Goal: Share content: Distribute website content to other platforms or users

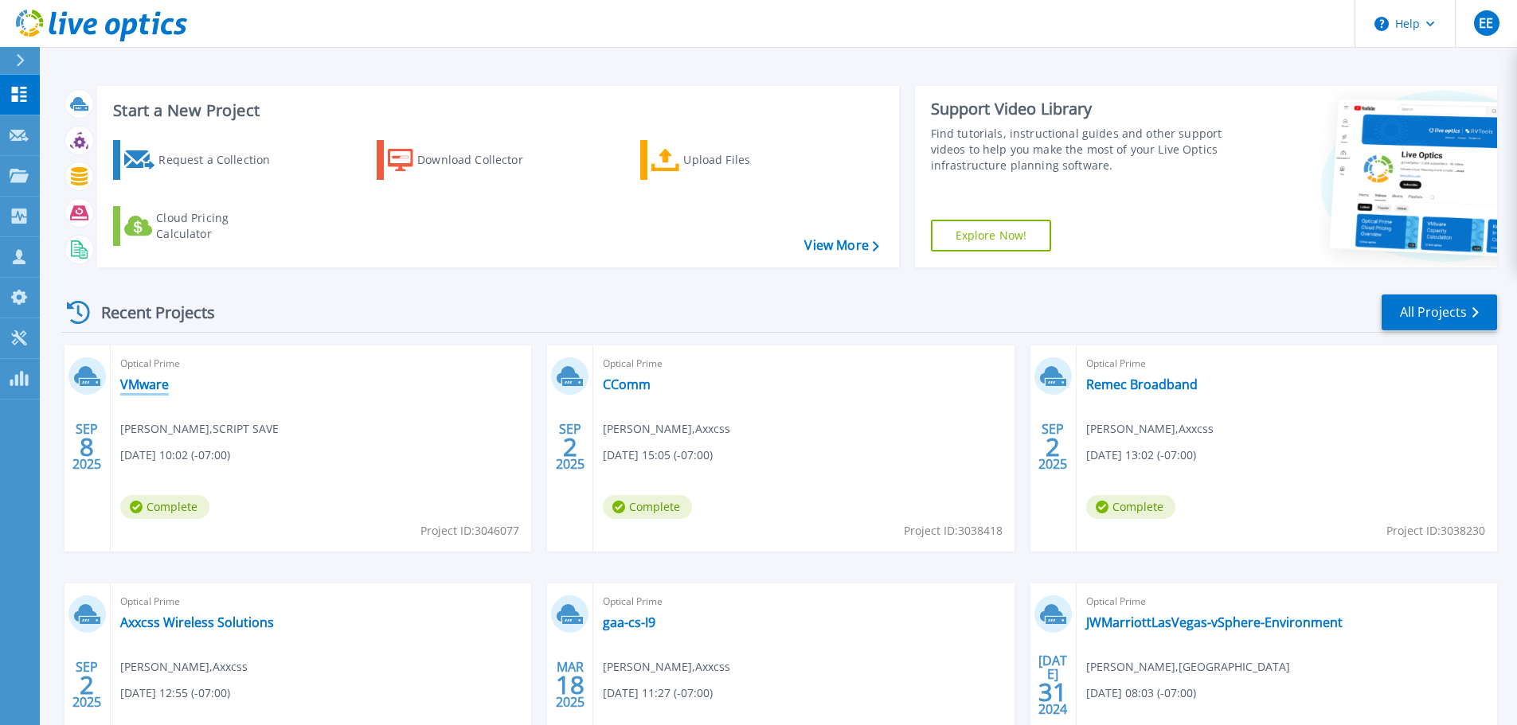
click at [150, 387] on link "VMware" at bounding box center [144, 385] width 49 height 16
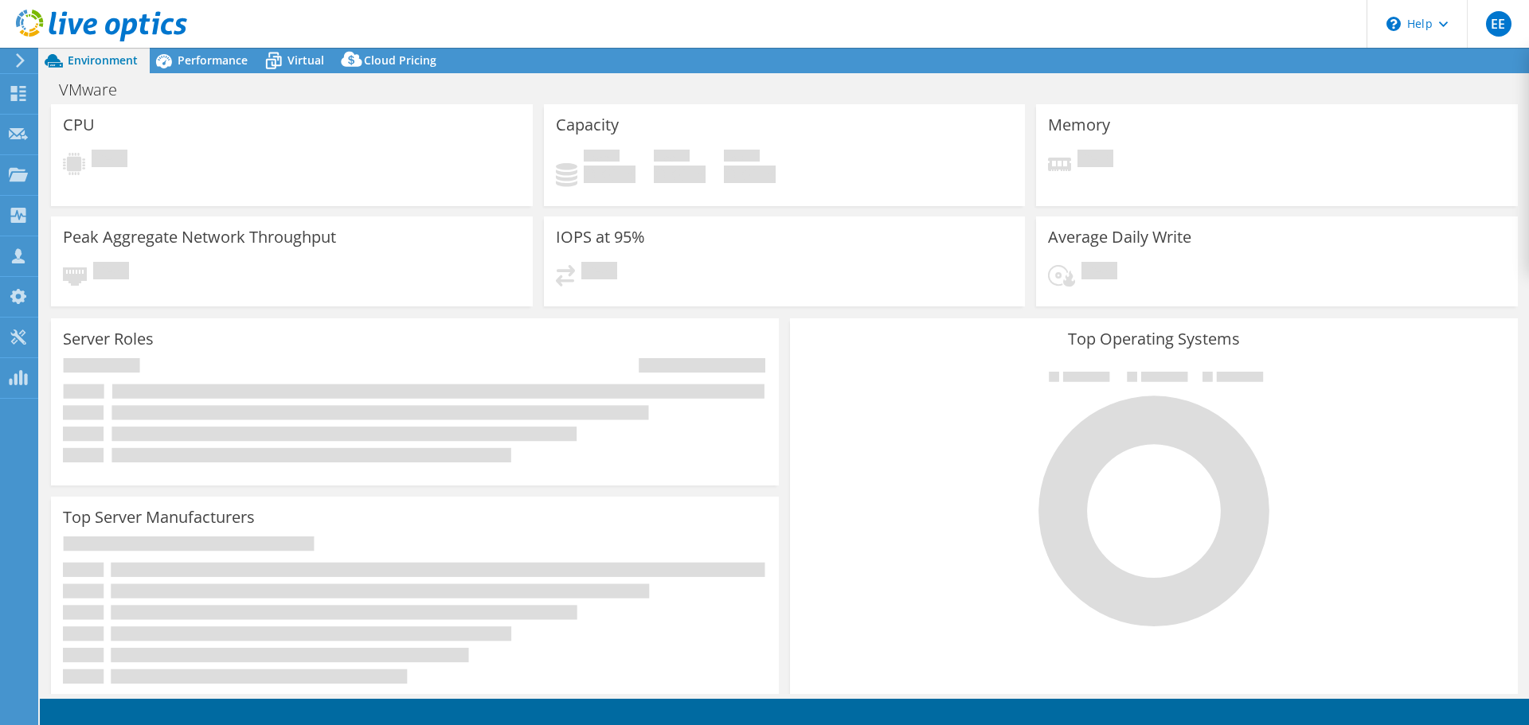
select select "USD"
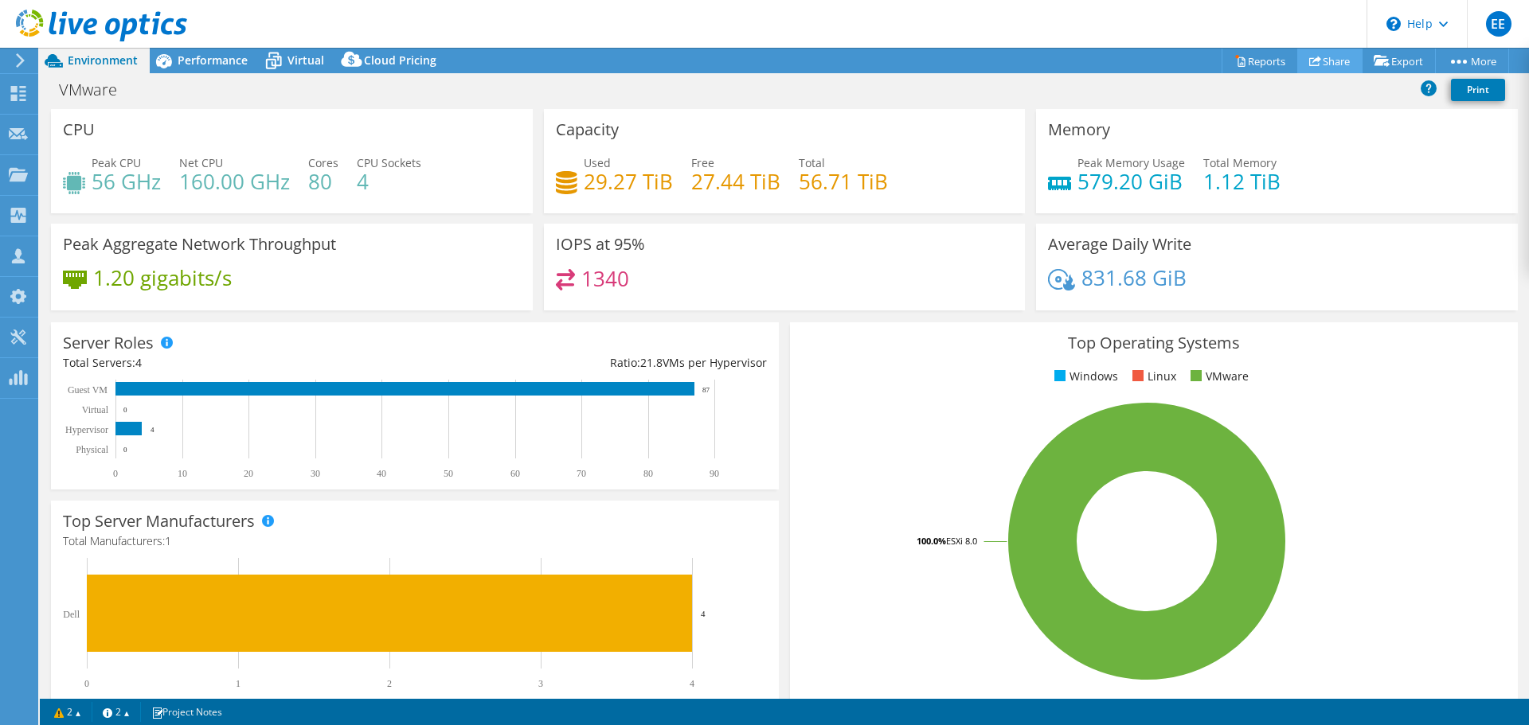
click at [1333, 62] on link "Share" at bounding box center [1329, 61] width 65 height 25
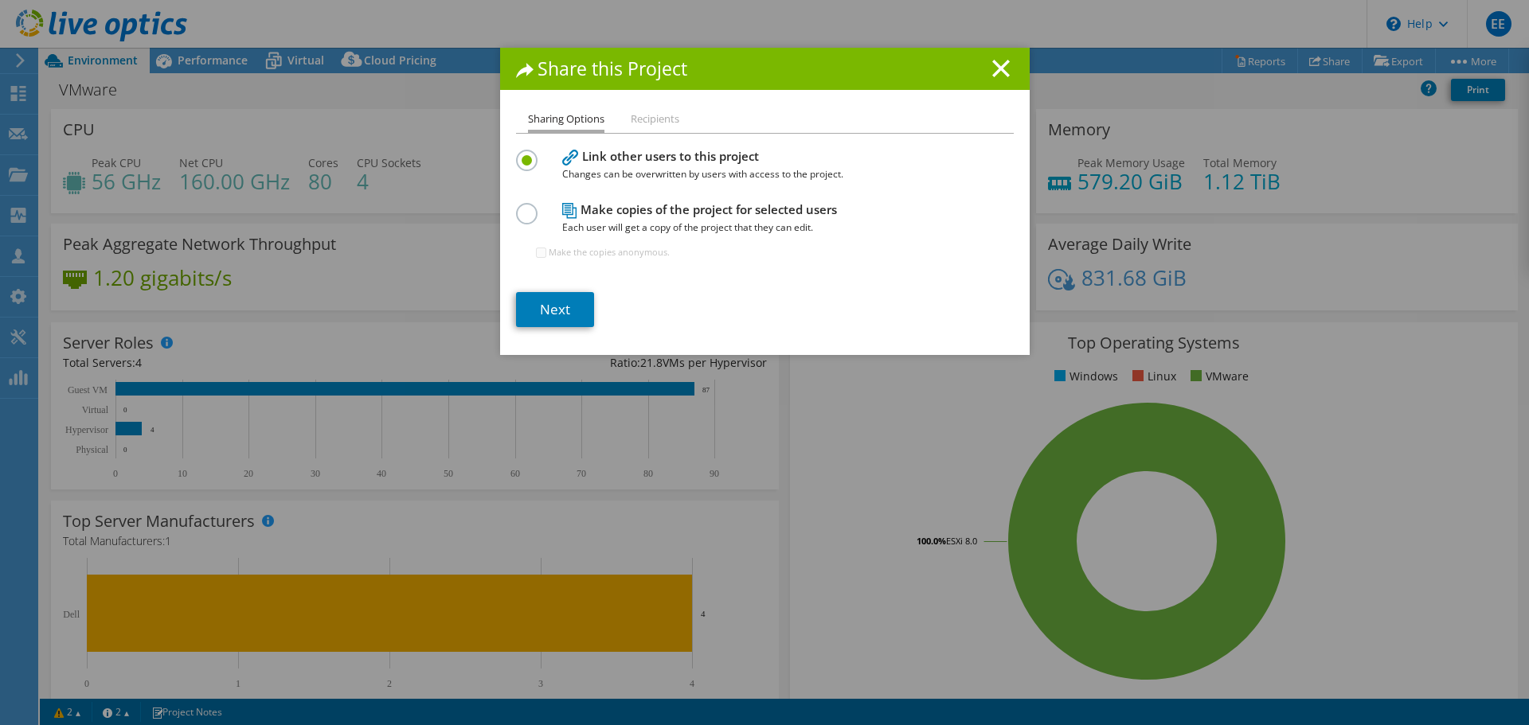
click at [627, 209] on h4 "Make copies of the project for selected users Each user will get a copy of the …" at bounding box center [761, 219] width 398 height 36
click at [520, 207] on label at bounding box center [530, 205] width 28 height 4
click at [0, 0] on input "radio" at bounding box center [0, 0] width 0 height 0
click at [549, 318] on link "Next" at bounding box center [555, 309] width 78 height 35
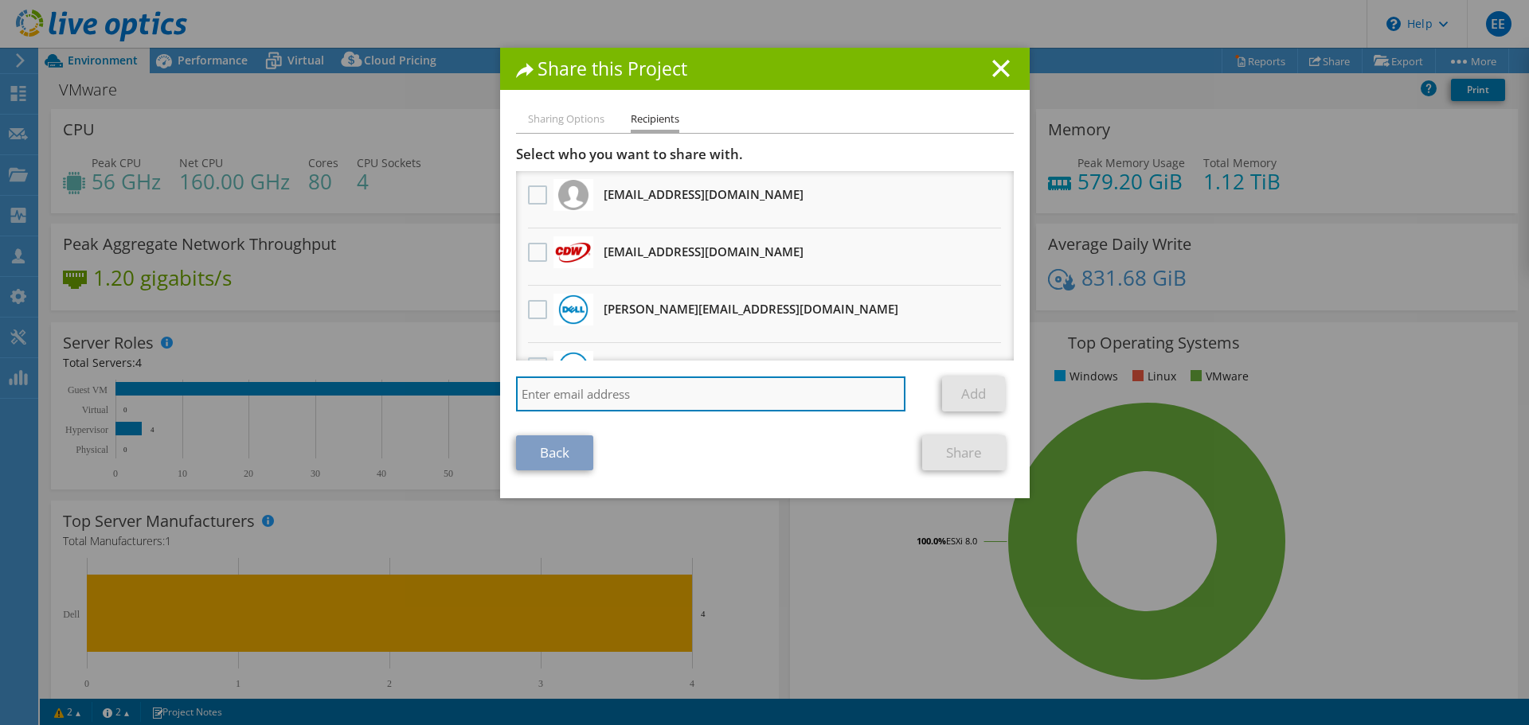
click at [588, 393] on input "search" at bounding box center [711, 394] width 390 height 35
click at [603, 389] on input "search" at bounding box center [711, 394] width 390 height 35
paste input "[EMAIL_ADDRESS][DOMAIN_NAME]"
type input "[EMAIL_ADDRESS][DOMAIN_NAME]"
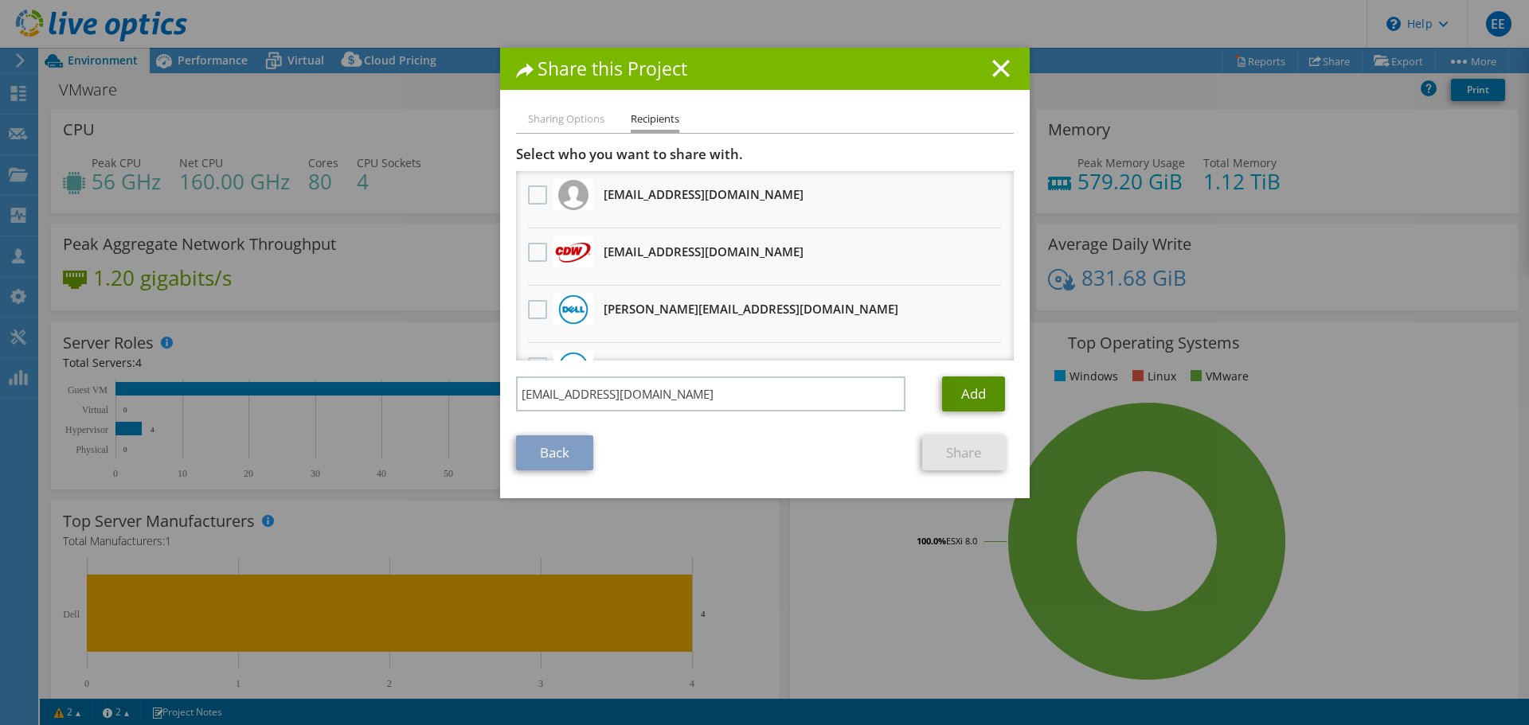
click at [955, 396] on link "Add" at bounding box center [973, 394] width 63 height 35
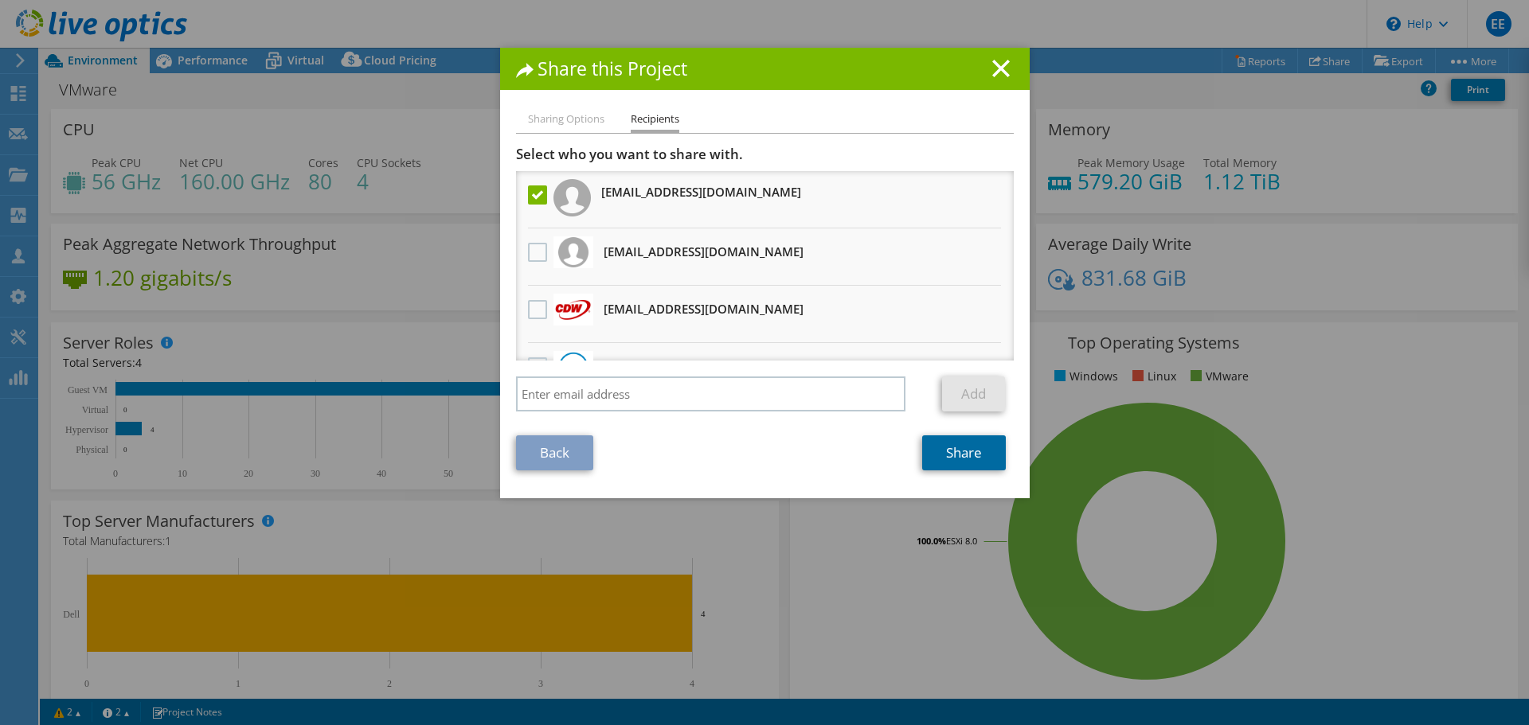
click at [934, 457] on link "Share" at bounding box center [964, 453] width 84 height 35
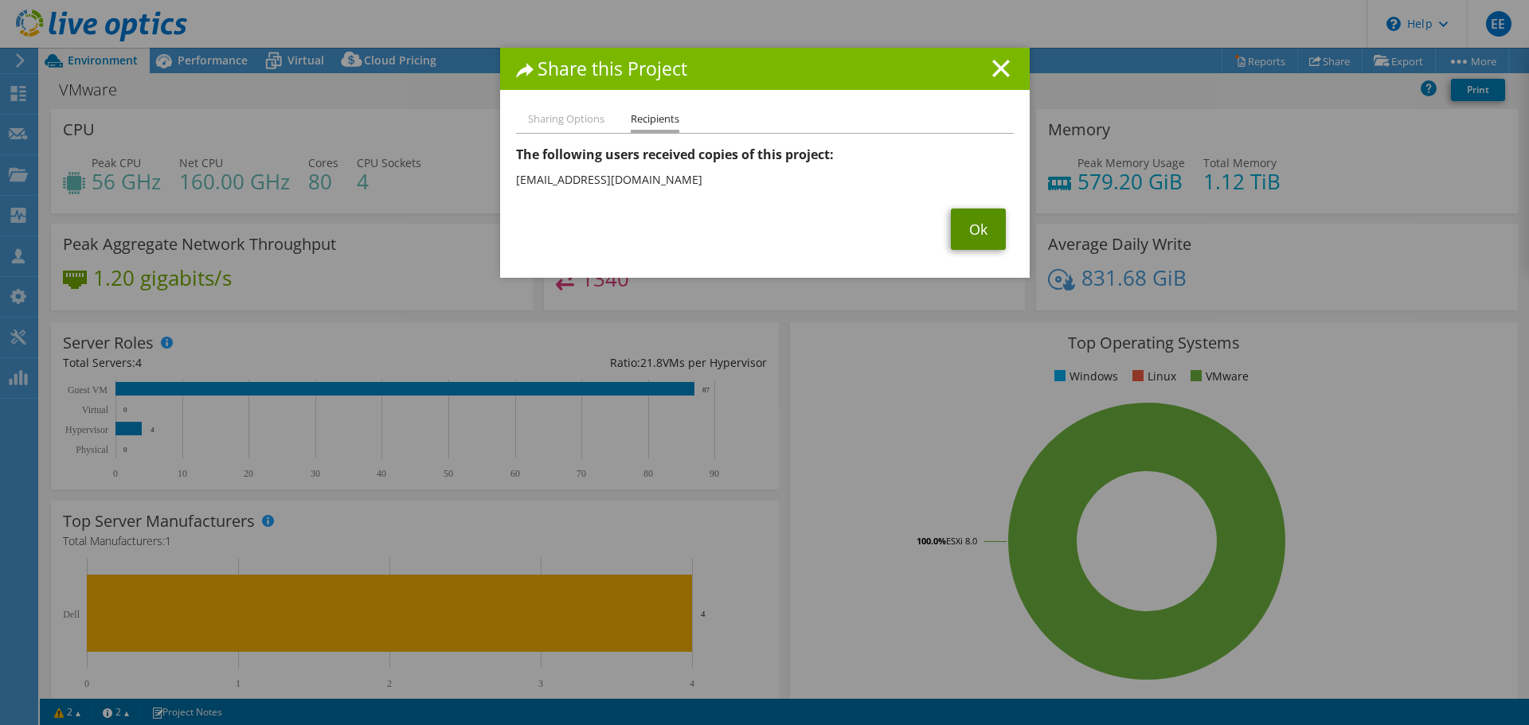
click at [979, 229] on link "Ok" at bounding box center [978, 229] width 55 height 41
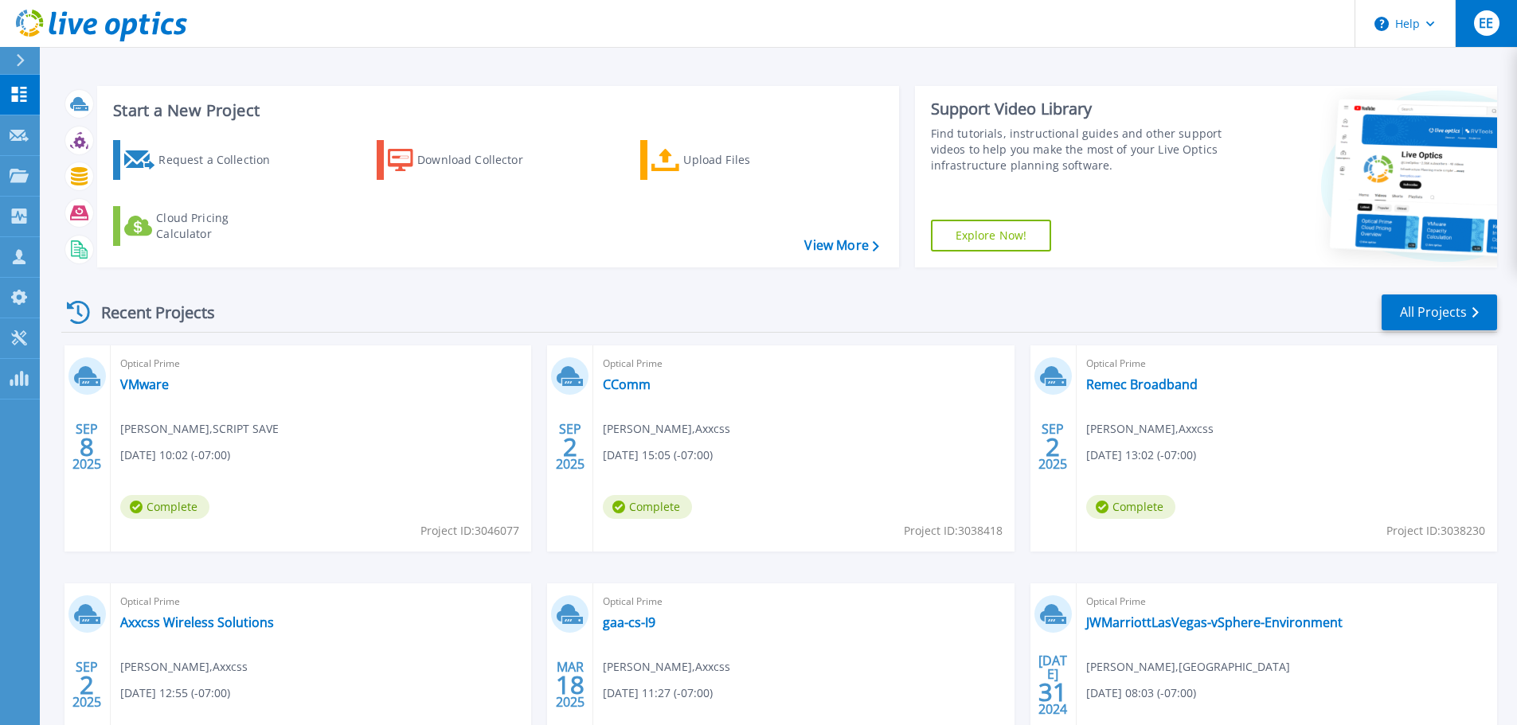
click at [1480, 24] on span "EE" at bounding box center [1486, 23] width 14 height 13
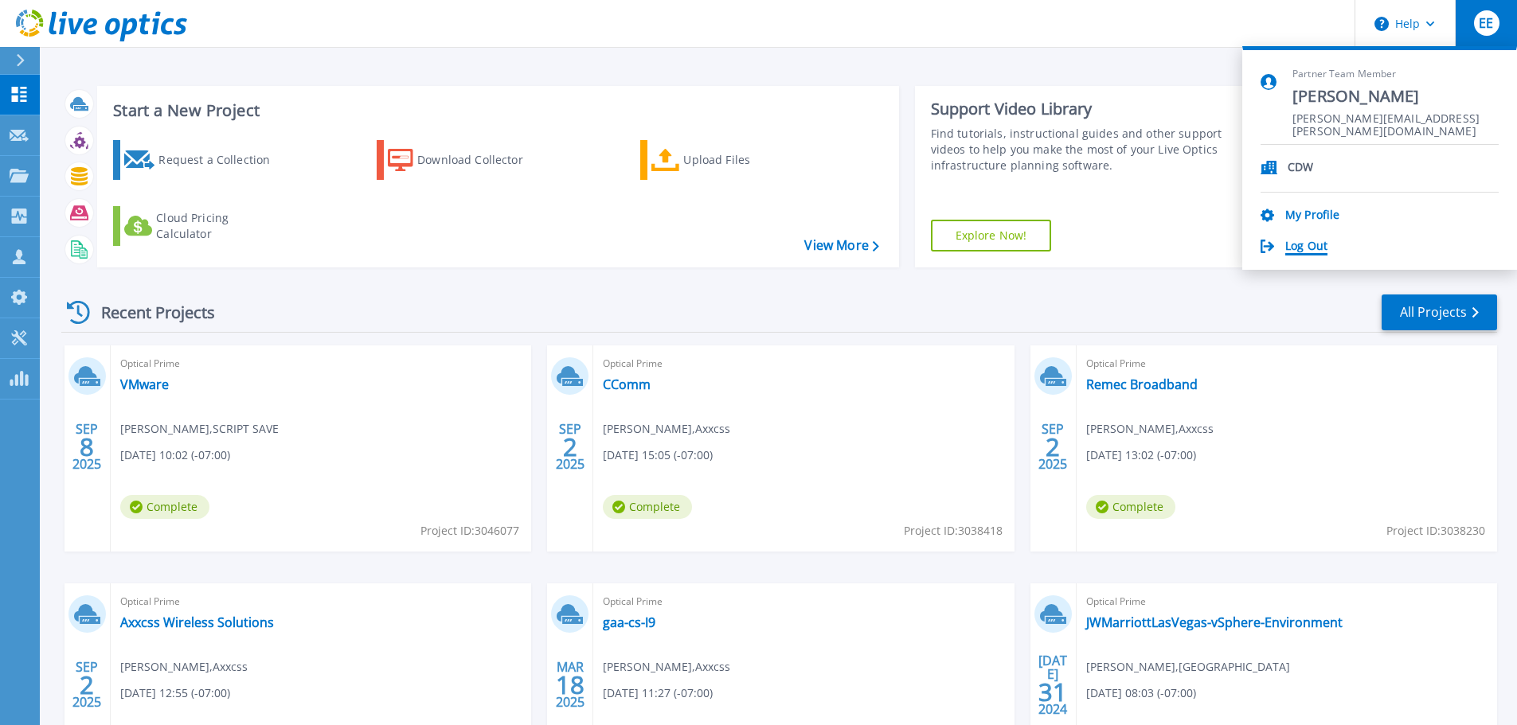
click at [1306, 243] on link "Log Out" at bounding box center [1306, 247] width 42 height 15
